Goal: Use online tool/utility: Utilize a website feature to perform a specific function

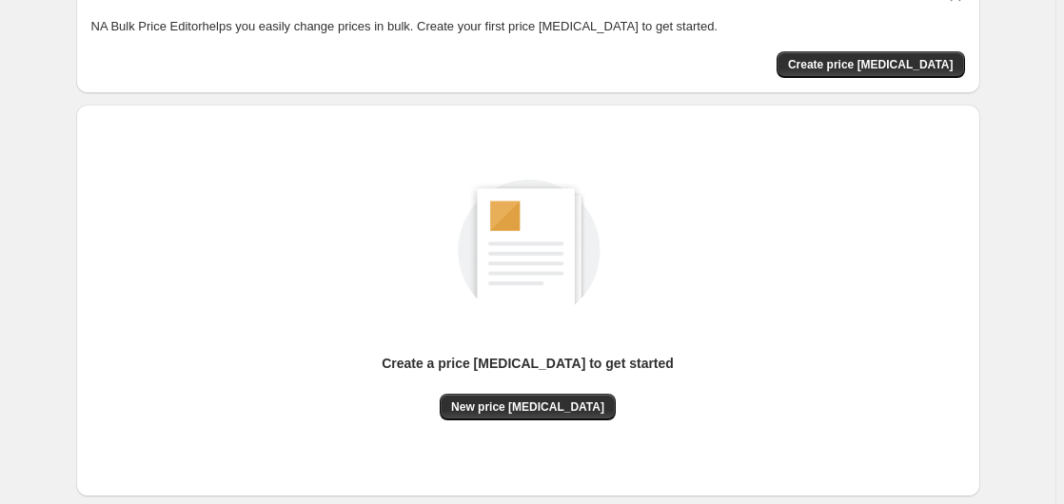
scroll to position [208, 0]
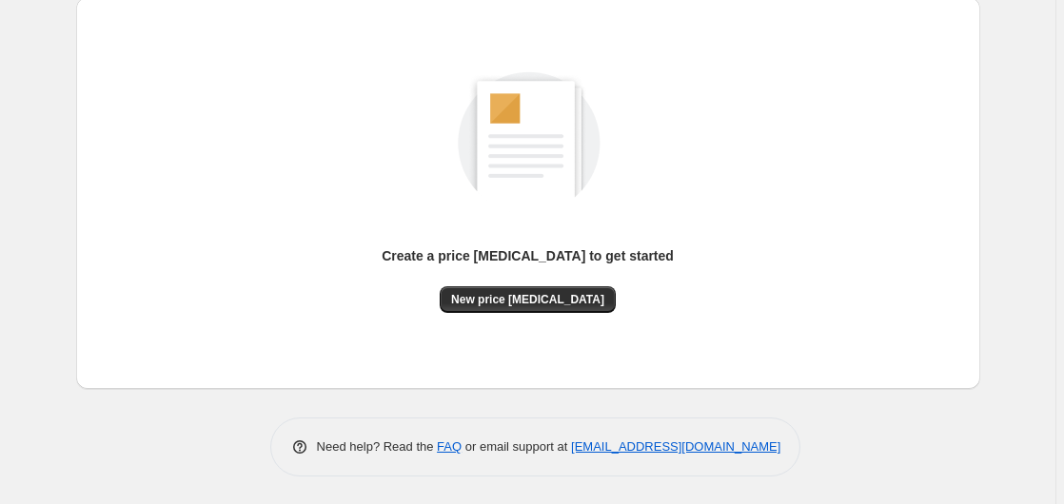
click at [502, 319] on div "Create a price [MEDICAL_DATA] to get started New price [MEDICAL_DATA]" at bounding box center [527, 193] width 873 height 362
click at [505, 306] on button "New price [MEDICAL_DATA]" at bounding box center [528, 299] width 176 height 27
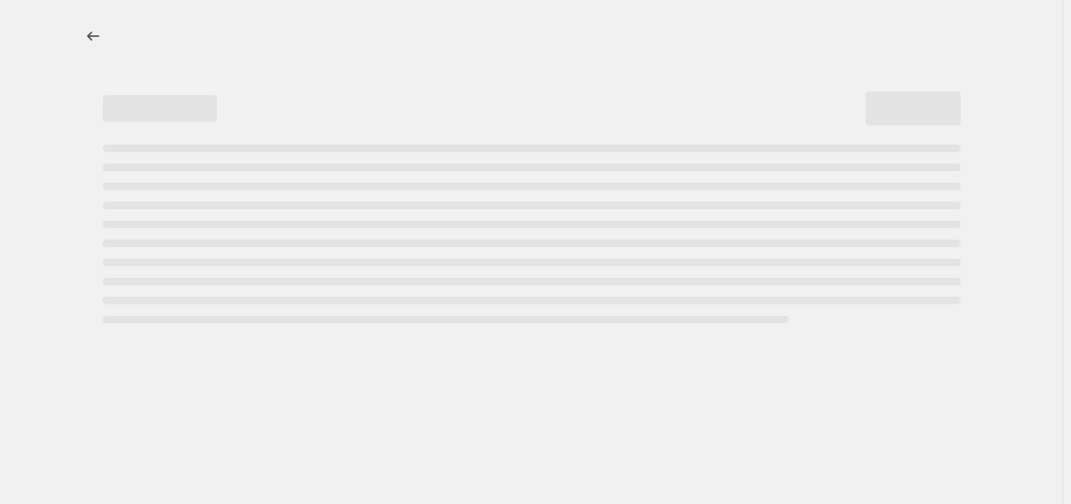
select select "percentage"
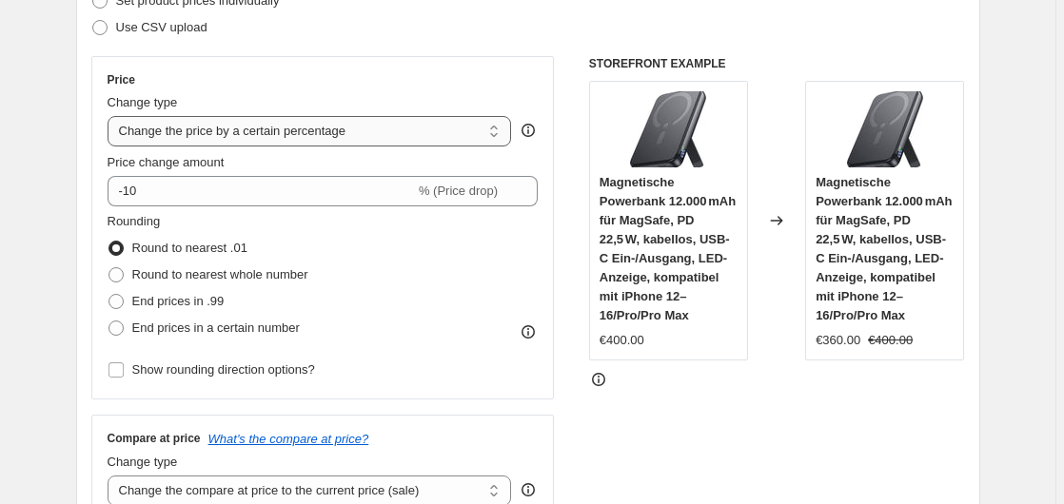
scroll to position [291, 0]
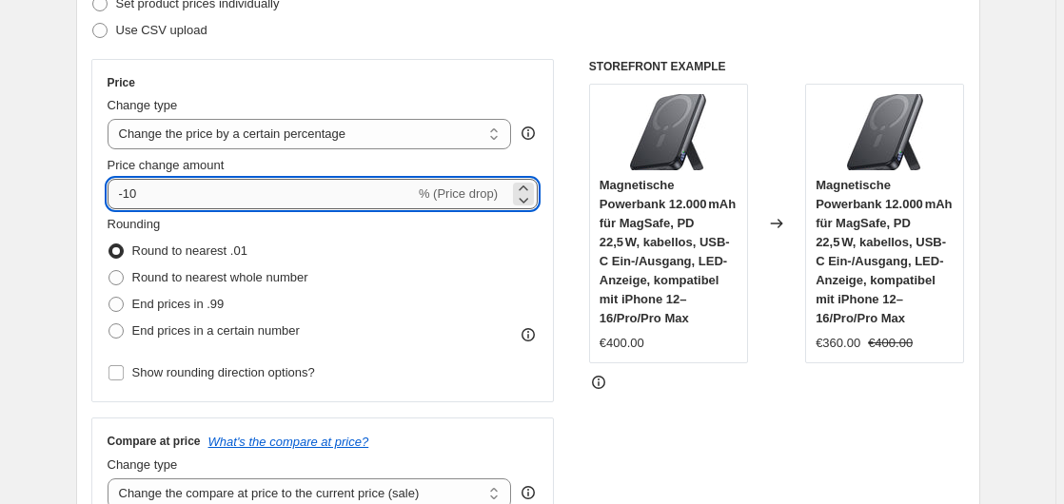
click at [212, 206] on input "-10" at bounding box center [261, 194] width 307 height 30
type input "-1"
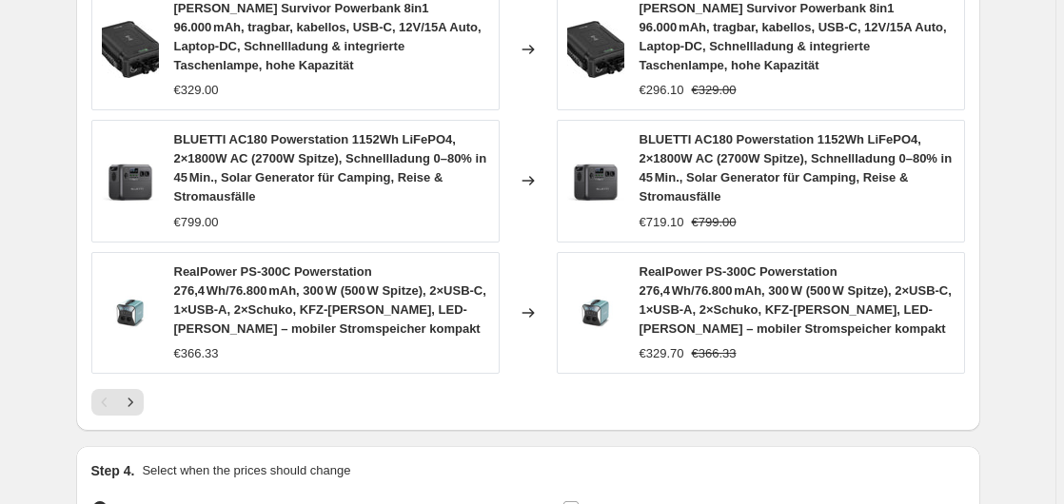
scroll to position [1581, 0]
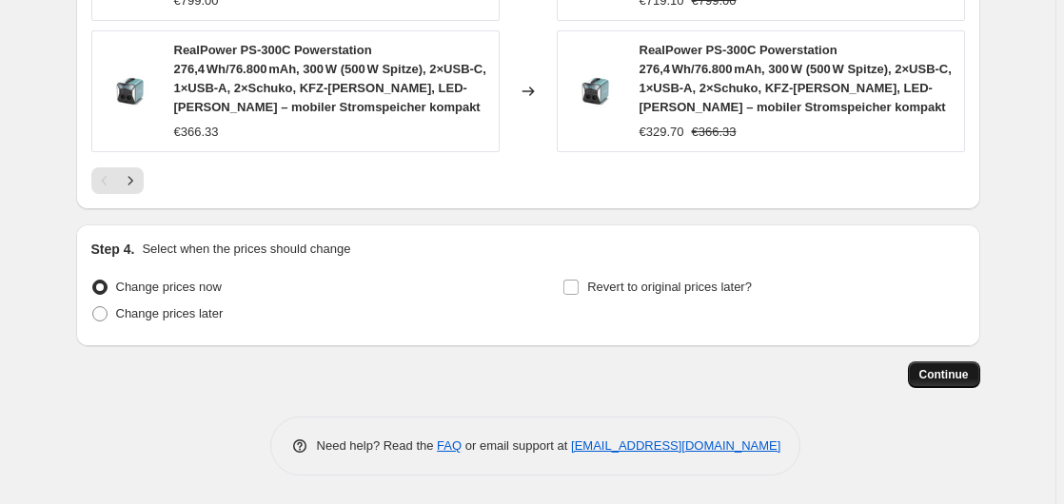
type input "-35"
click at [974, 378] on button "Continue" at bounding box center [944, 375] width 72 height 27
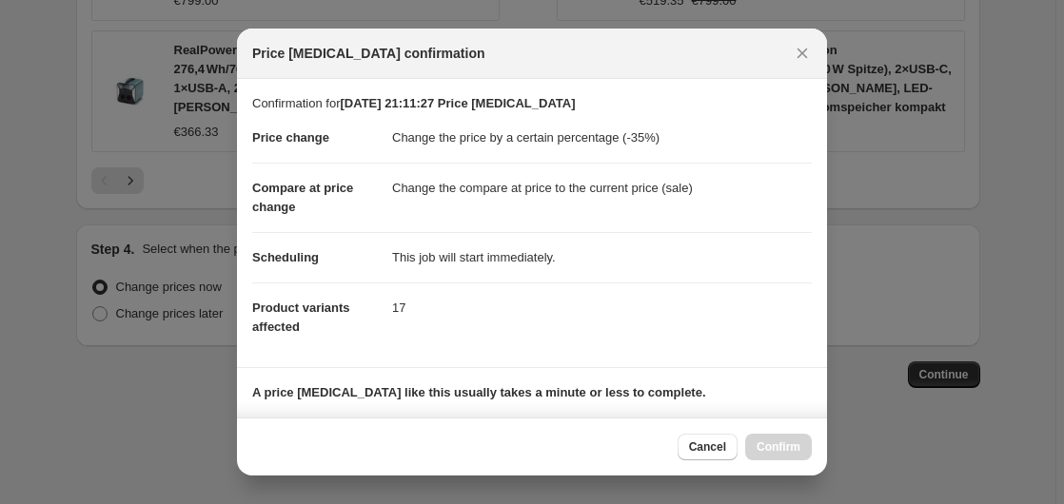
scroll to position [301, 0]
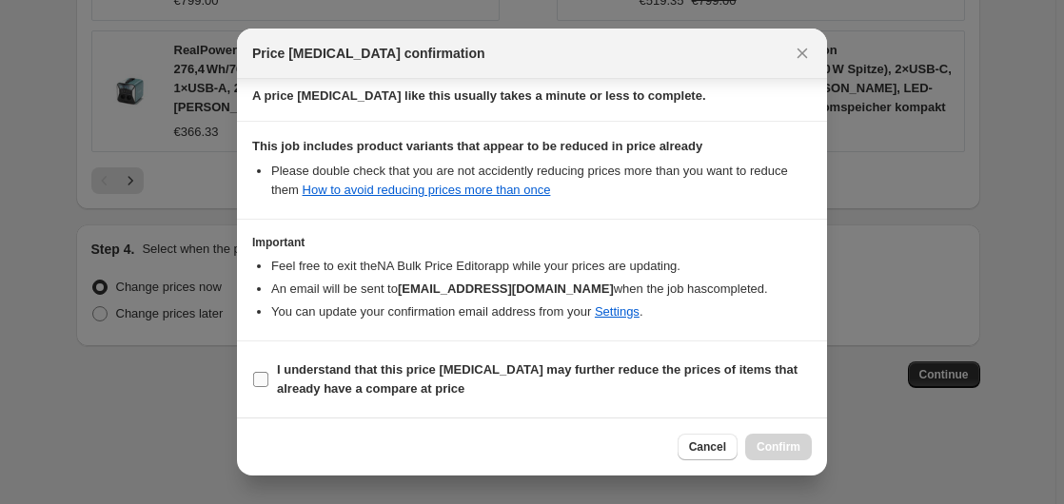
click at [402, 369] on b "I understand that this price change job may further reduce the prices of items …" at bounding box center [537, 379] width 520 height 33
click at [268, 372] on input "I understand that this price change job may further reduce the prices of items …" at bounding box center [260, 379] width 15 height 15
checkbox input "true"
click at [772, 451] on span "Confirm" at bounding box center [778, 447] width 44 height 15
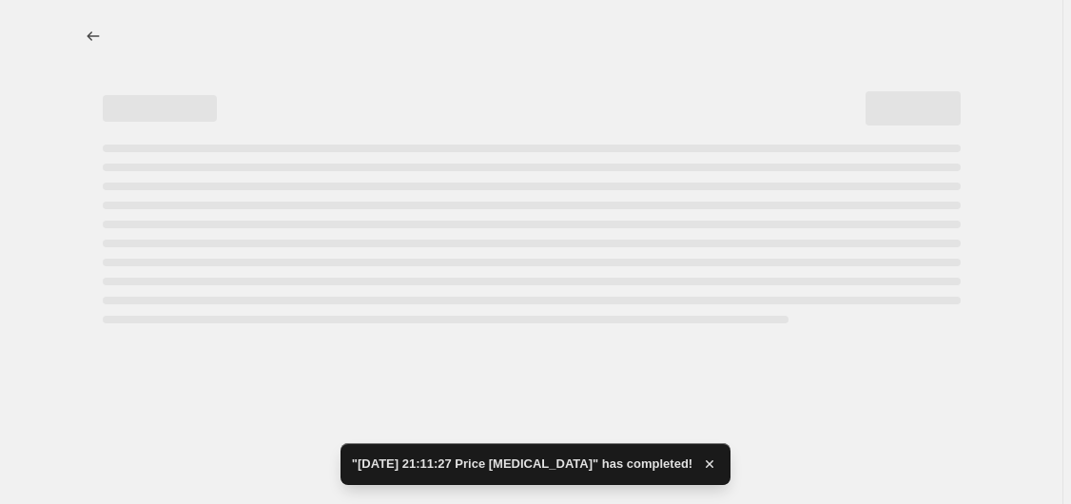
select select "percentage"
